Goal: Task Accomplishment & Management: Manage account settings

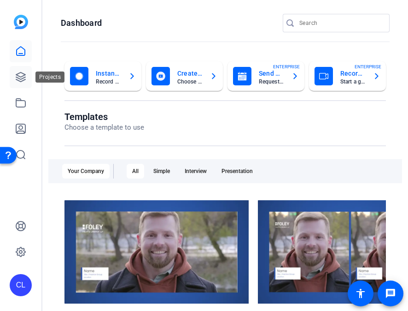
click at [21, 79] on icon at bounding box center [20, 76] width 9 height 9
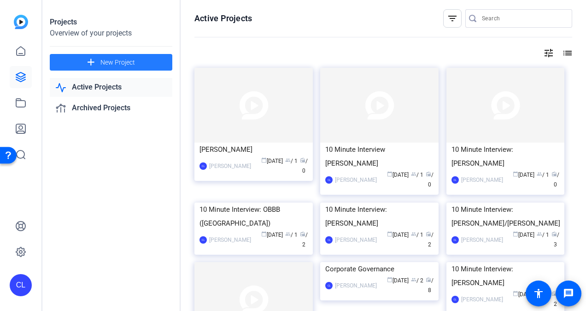
click at [160, 65] on span at bounding box center [111, 62] width 123 height 22
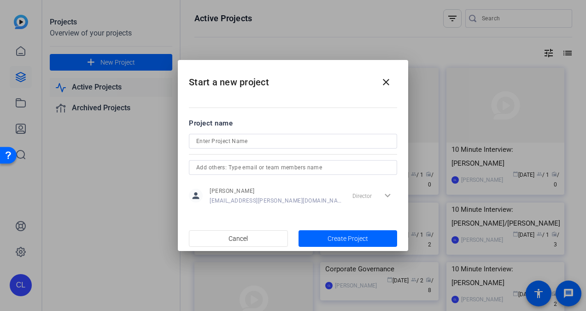
click at [261, 147] on div at bounding box center [293, 141] width 194 height 15
click at [265, 137] on input at bounding box center [293, 141] width 194 height 11
type input "10 Minute Interview: [PERSON_NAME] & [PERSON_NAME]"
click at [313, 239] on span "button" at bounding box center [348, 238] width 99 height 22
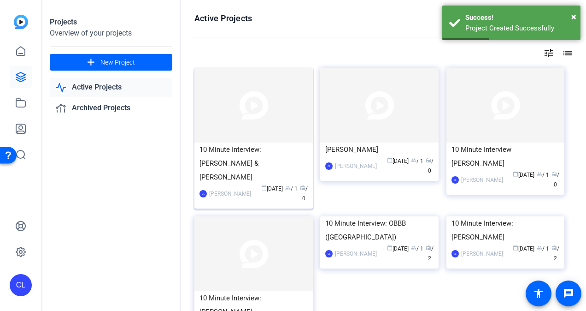
click at [282, 149] on div "10 Minute Interview: [PERSON_NAME] & [PERSON_NAME]" at bounding box center [254, 162] width 108 height 41
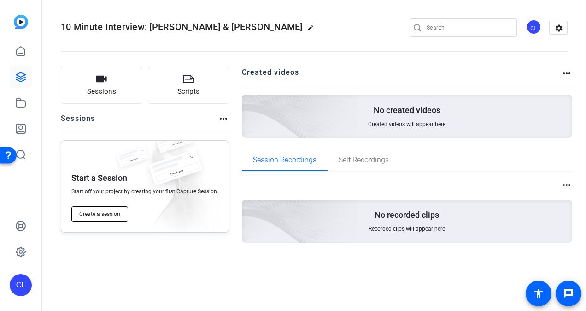
click at [109, 211] on span "Create a session" at bounding box center [99, 213] width 41 height 7
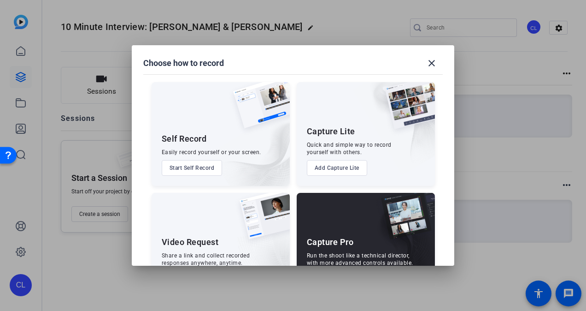
scroll to position [40, 0]
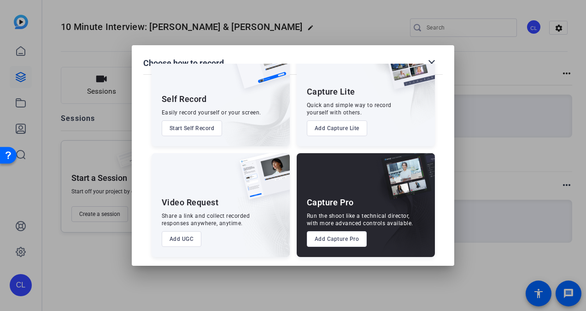
click at [331, 238] on button "Add Capture Pro" at bounding box center [337, 239] width 60 height 16
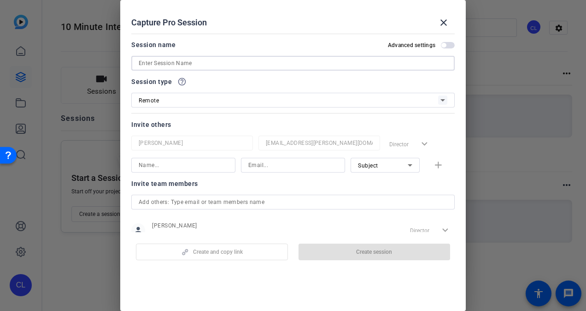
click at [236, 64] on input at bounding box center [293, 63] width 309 height 11
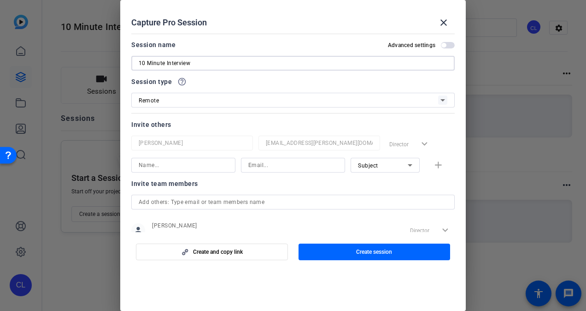
scroll to position [29, 0]
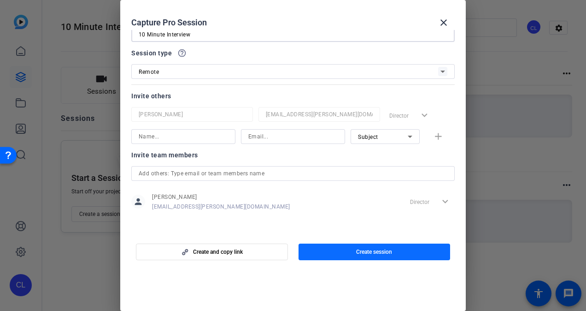
type input "10 Minute Interview"
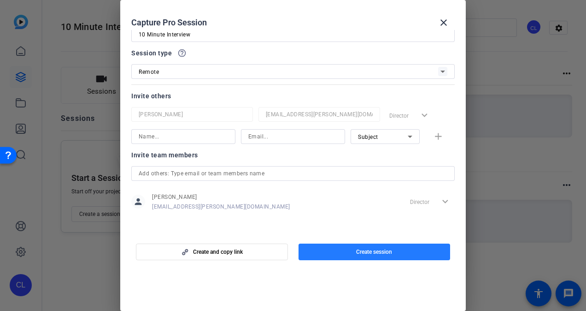
click at [326, 247] on span "button" at bounding box center [375, 252] width 152 height 22
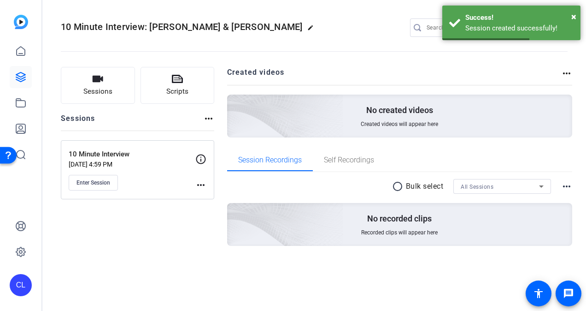
click at [203, 187] on mat-icon "more_horiz" at bounding box center [200, 184] width 11 height 11
click at [209, 196] on span "Edit Session" at bounding box center [224, 197] width 42 height 11
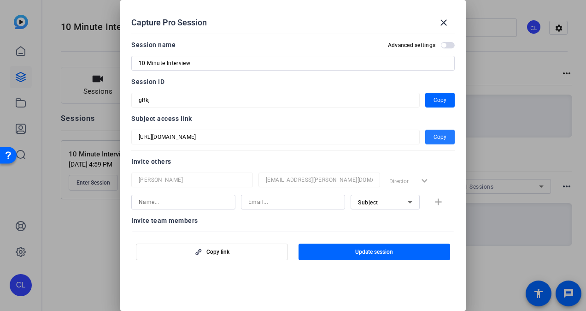
click at [408, 142] on span "button" at bounding box center [439, 137] width 29 height 22
click at [408, 135] on span "button" at bounding box center [439, 137] width 29 height 22
click at [408, 99] on span "Copy" at bounding box center [440, 99] width 13 height 11
click at [408, 18] on mat-icon "close" at bounding box center [443, 22] width 11 height 11
